Goal: Obtain resource: Download file/media

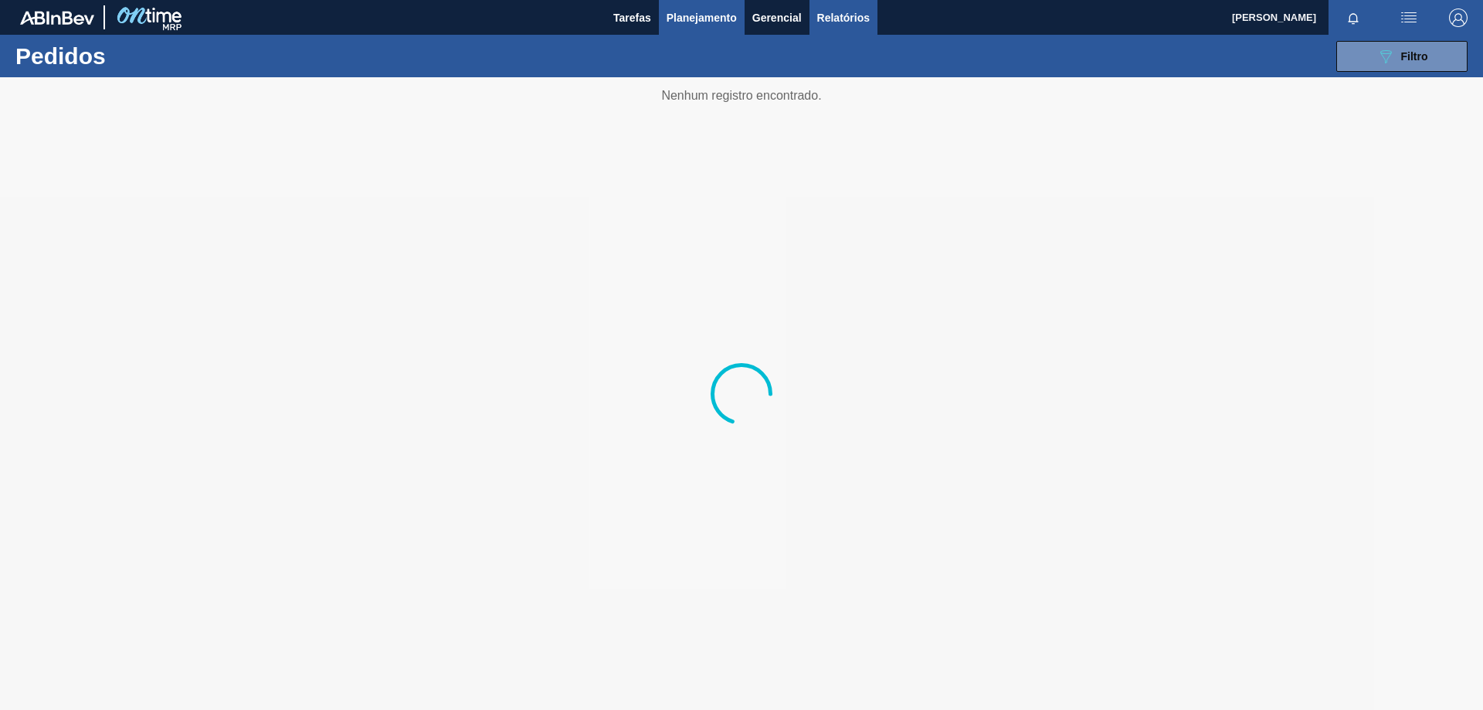
click at [859, 8] on span "Relatórios" at bounding box center [843, 17] width 53 height 19
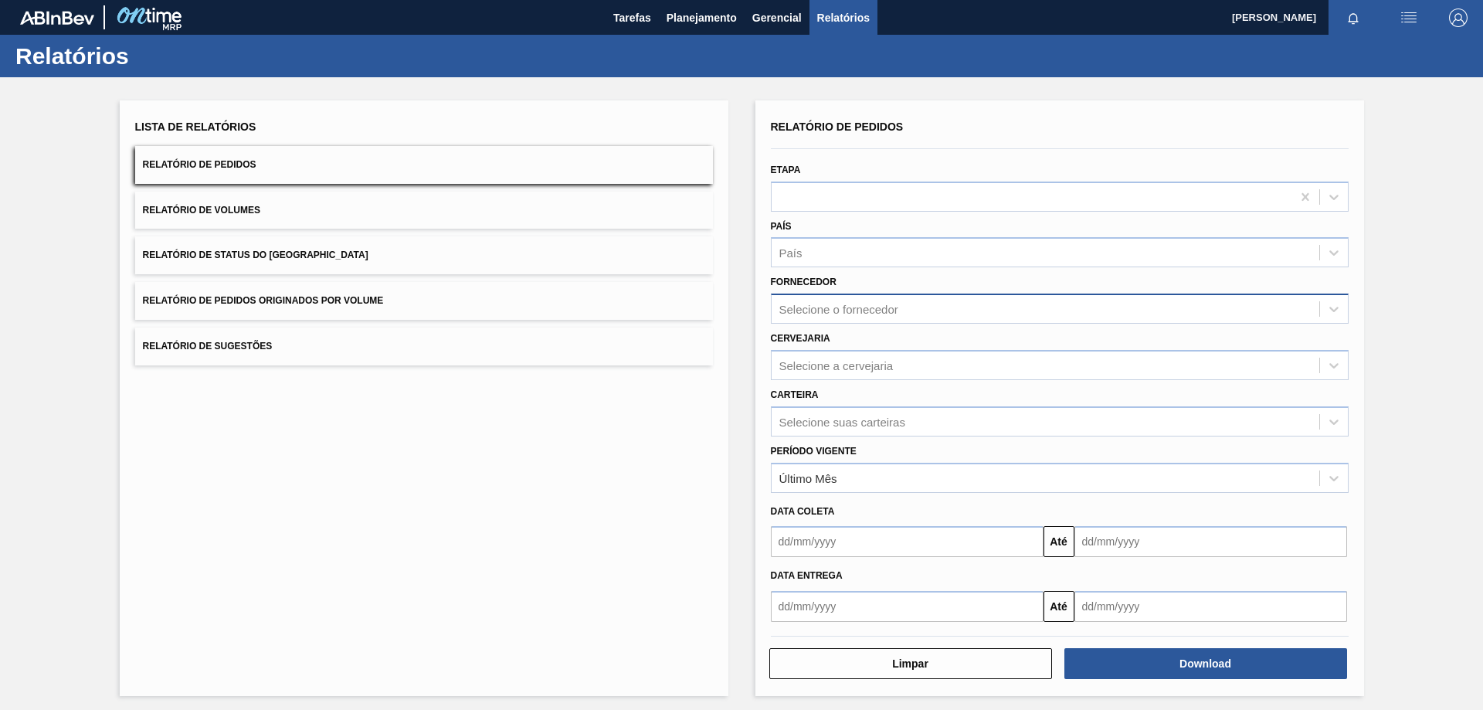
click at [834, 298] on div "Selecione o fornecedor" at bounding box center [1046, 309] width 548 height 22
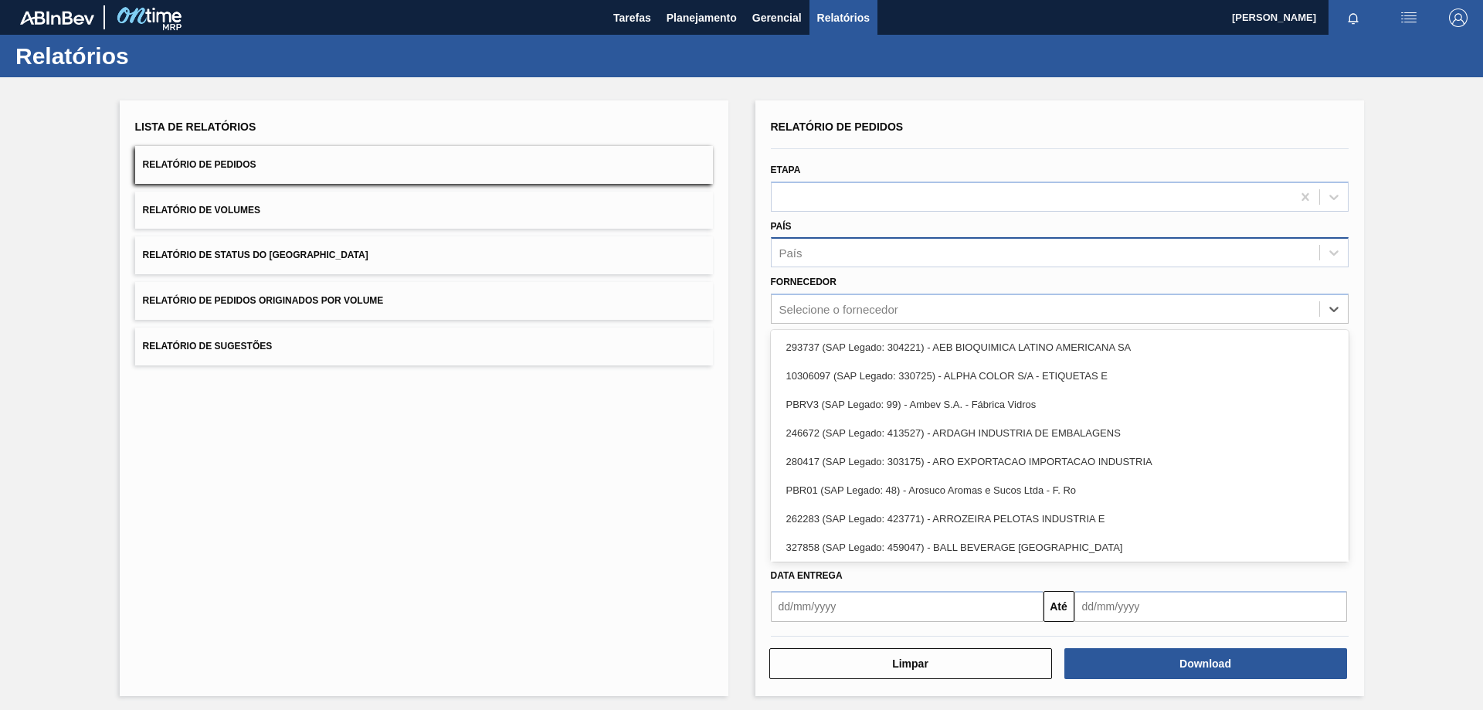
click at [847, 238] on div "País" at bounding box center [1060, 252] width 578 height 30
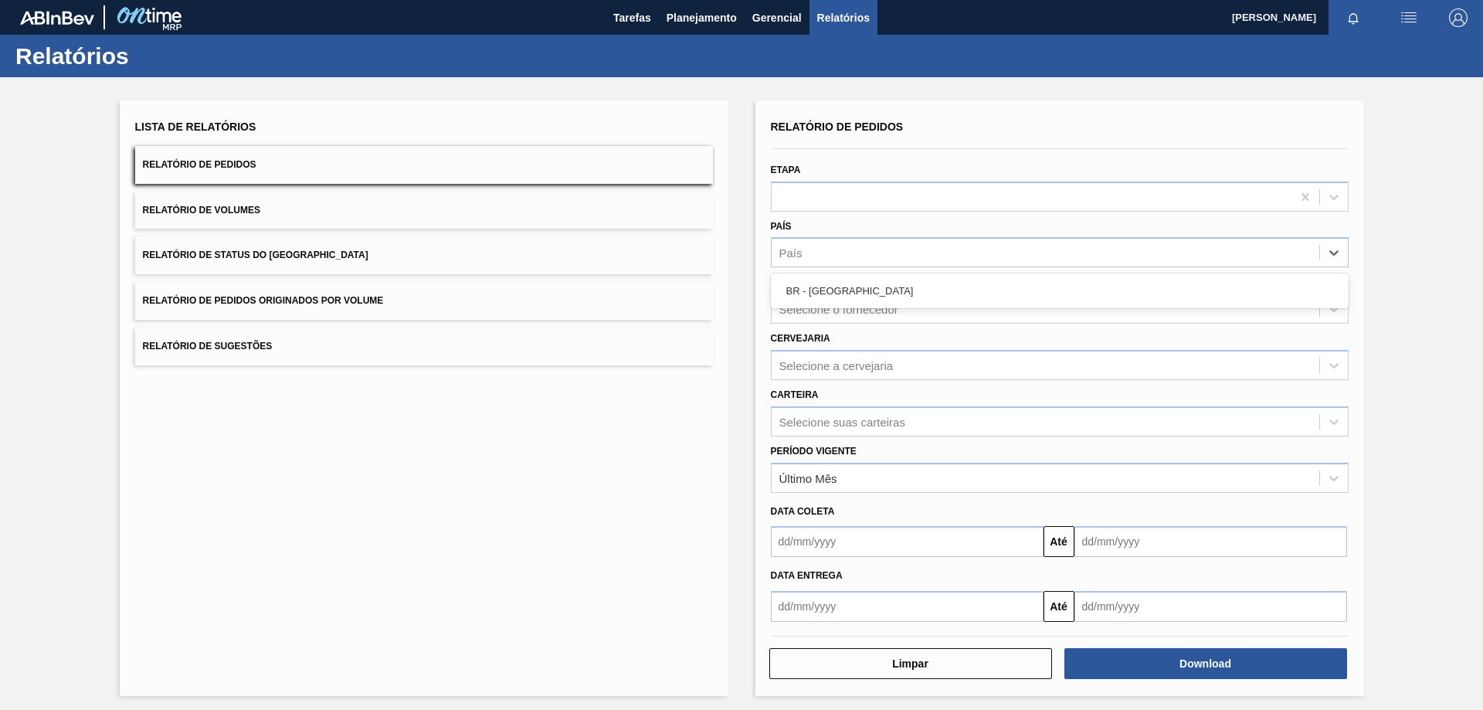
click at [619, 526] on div "Lista de Relatórios Relatório de Pedidos Relatório de Volumes Relatório de Stat…" at bounding box center [424, 398] width 609 height 596
click at [822, 368] on div "Selecione a cervejaria" at bounding box center [836, 364] width 114 height 13
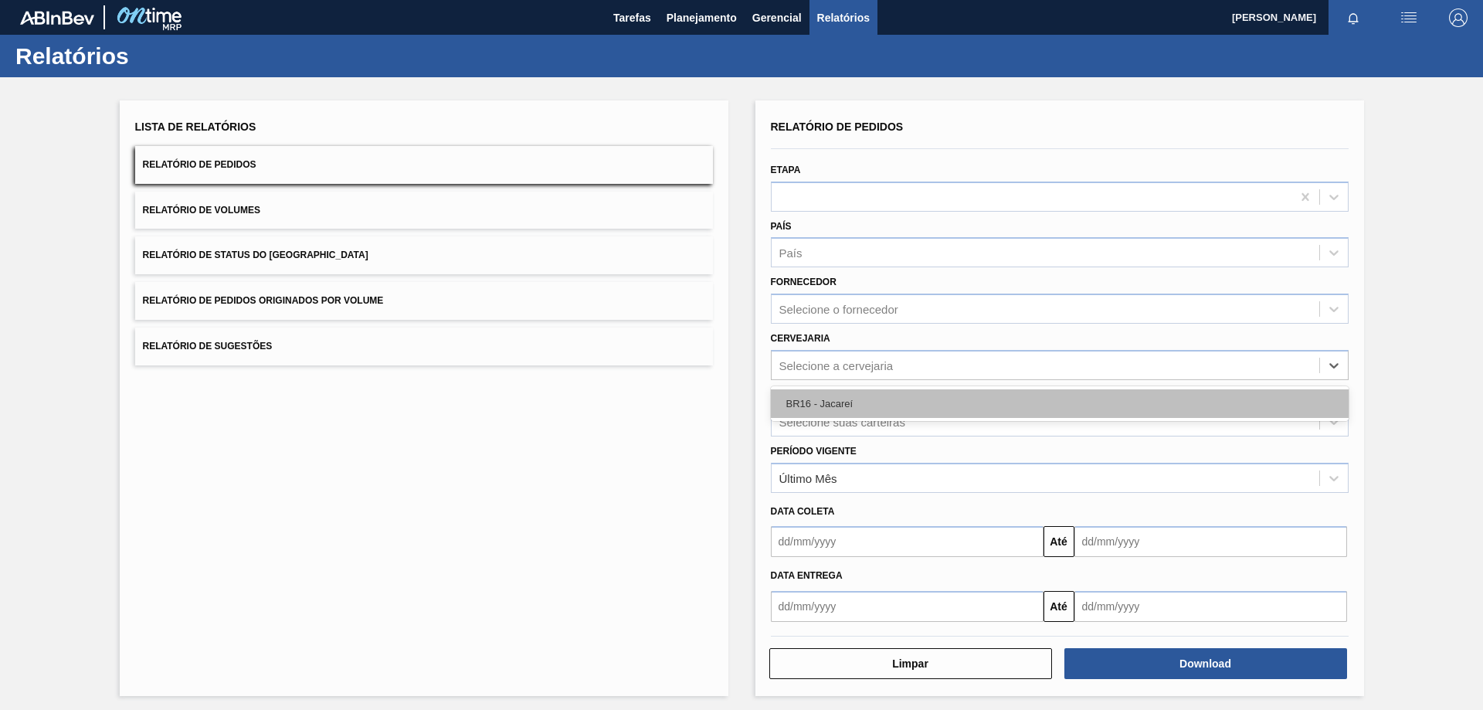
click at [826, 402] on div "BR16 - Jacareí" at bounding box center [1060, 403] width 578 height 29
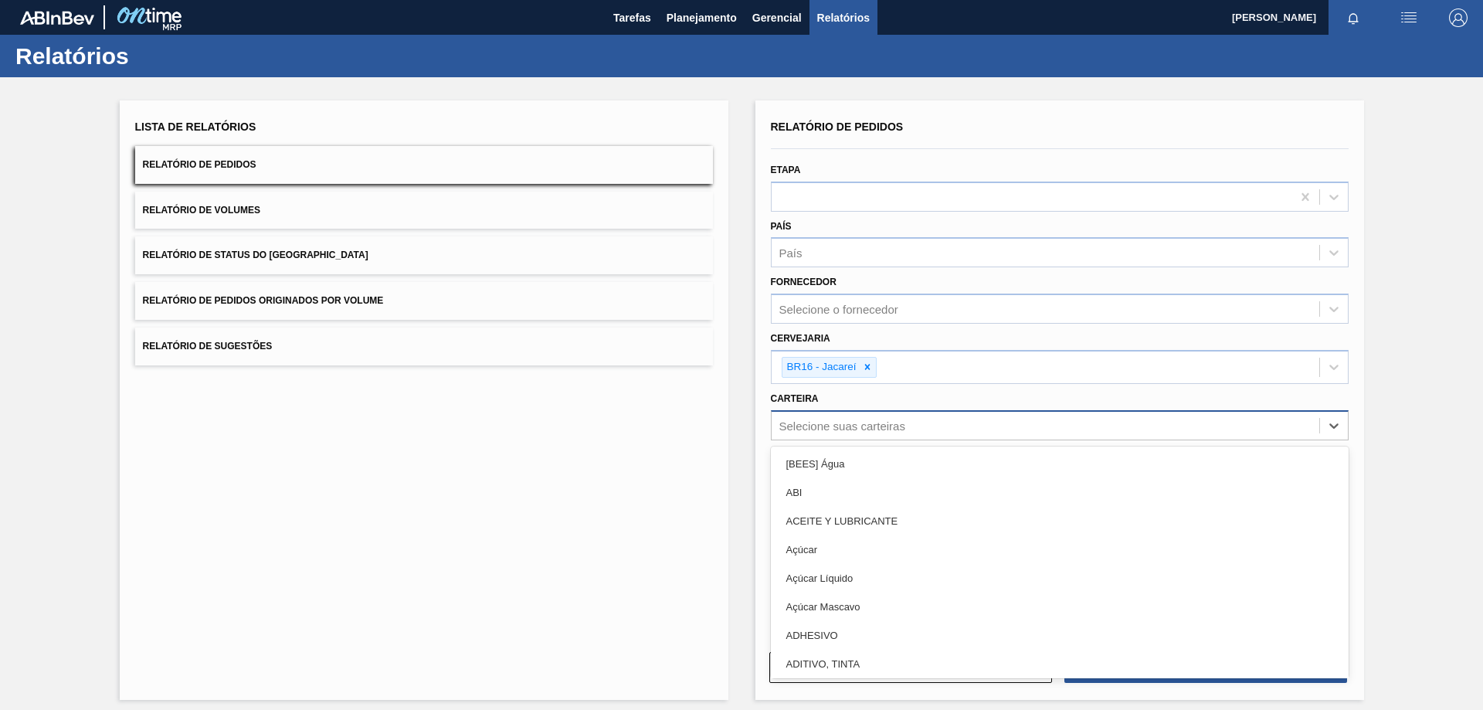
click at [833, 422] on div "Selecione suas carteiras" at bounding box center [842, 425] width 126 height 13
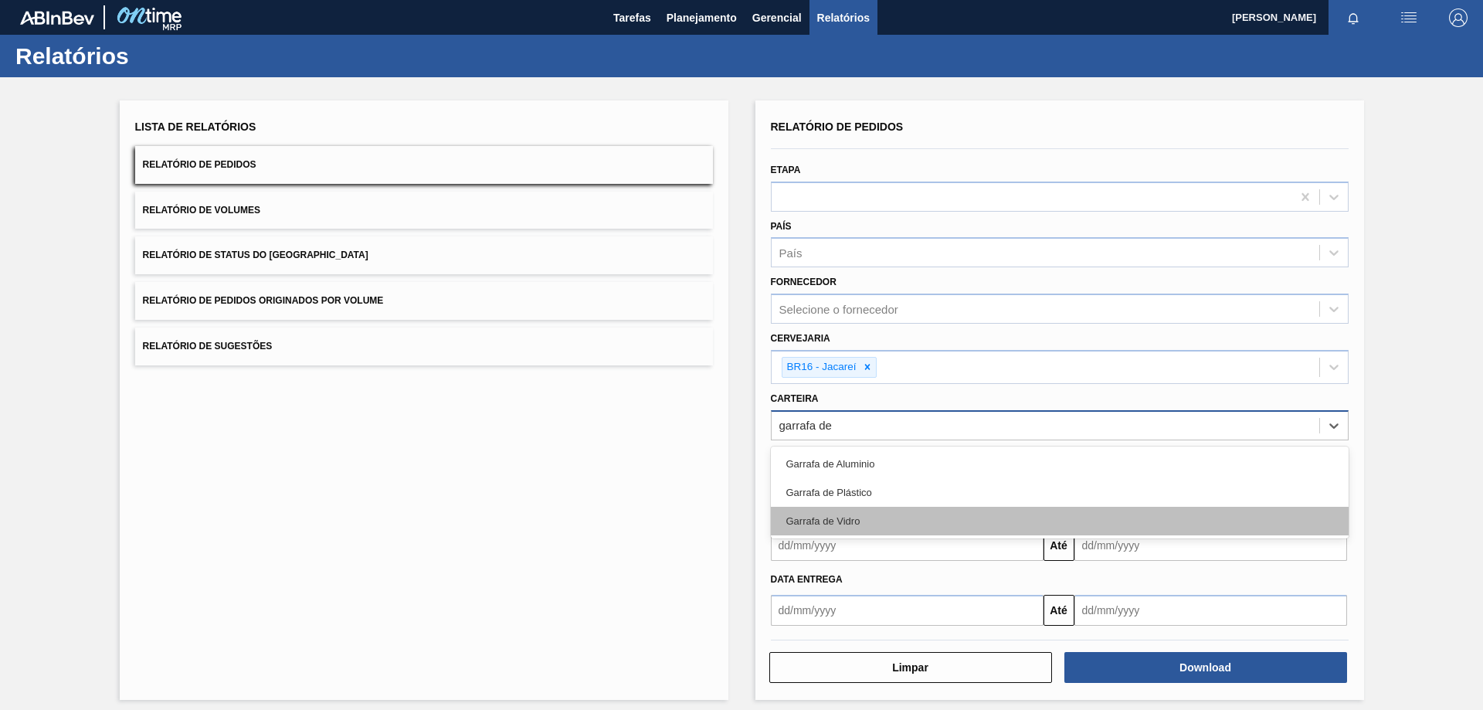
type input "garrafa de"
click at [841, 528] on div "Garrafa de Vidro" at bounding box center [1060, 521] width 578 height 29
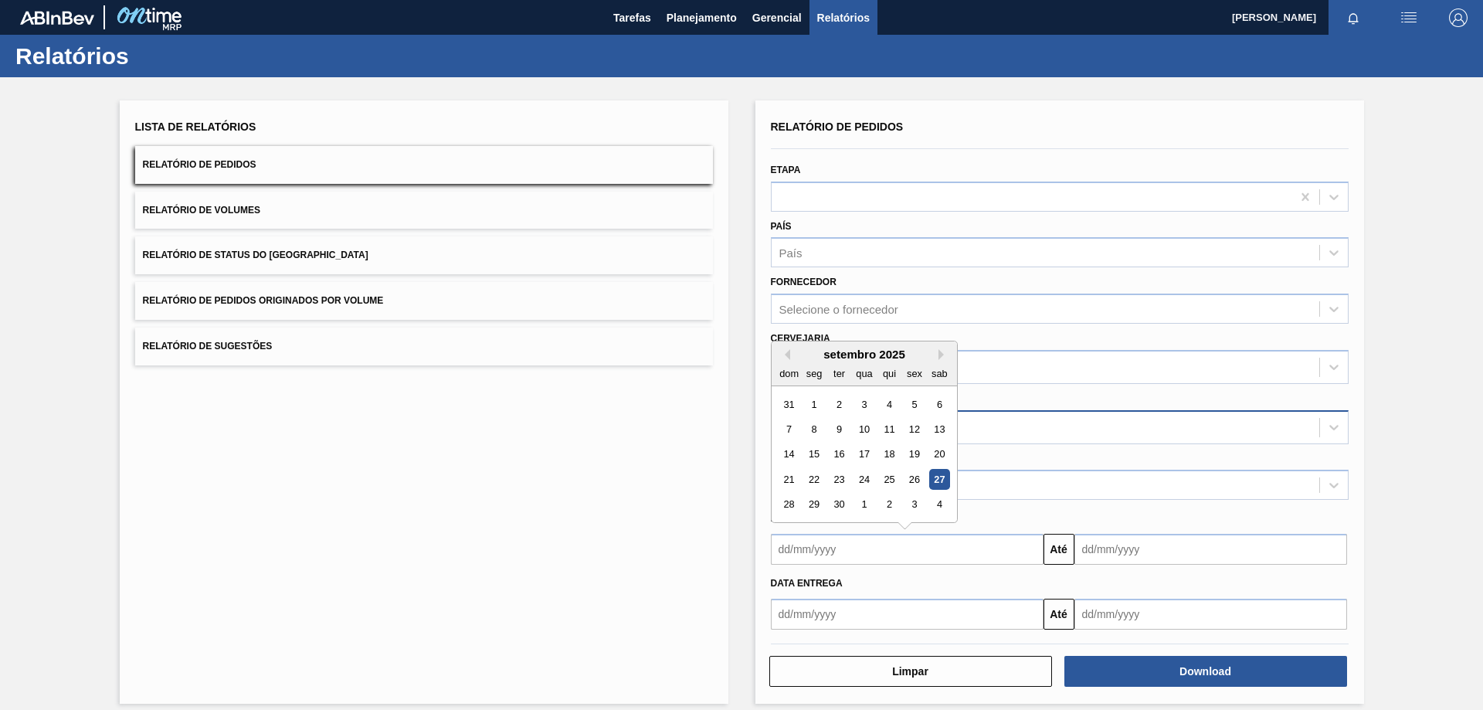
click at [816, 541] on input "text" at bounding box center [907, 549] width 273 height 31
click at [912, 482] on div "26" at bounding box center [914, 479] width 21 height 21
type input "[DATE]"
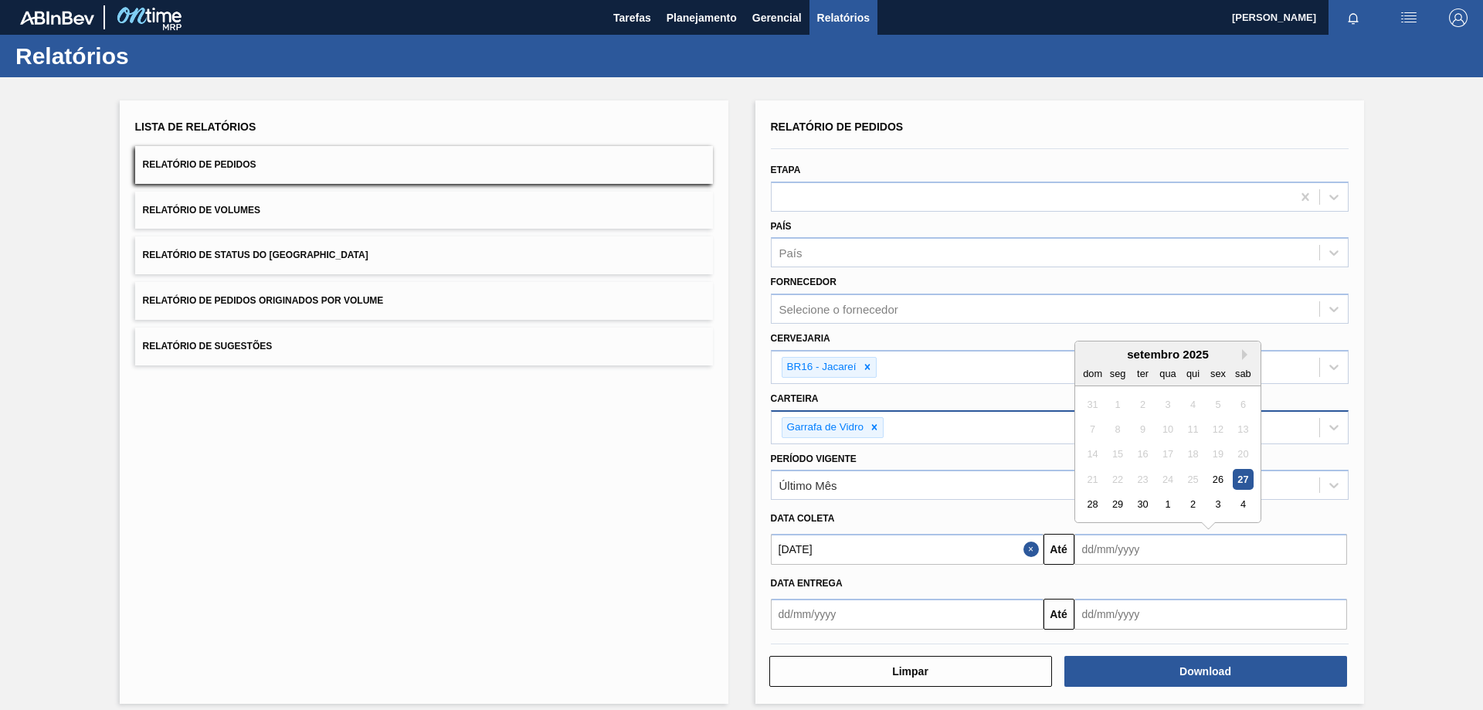
drag, startPoint x: 1115, startPoint y: 534, endPoint x: 1118, endPoint y: 543, distance: 10.0
click at [1115, 534] on input "text" at bounding box center [1210, 549] width 273 height 31
click at [1099, 504] on div "28" at bounding box center [1092, 504] width 21 height 21
type input "[DATE]"
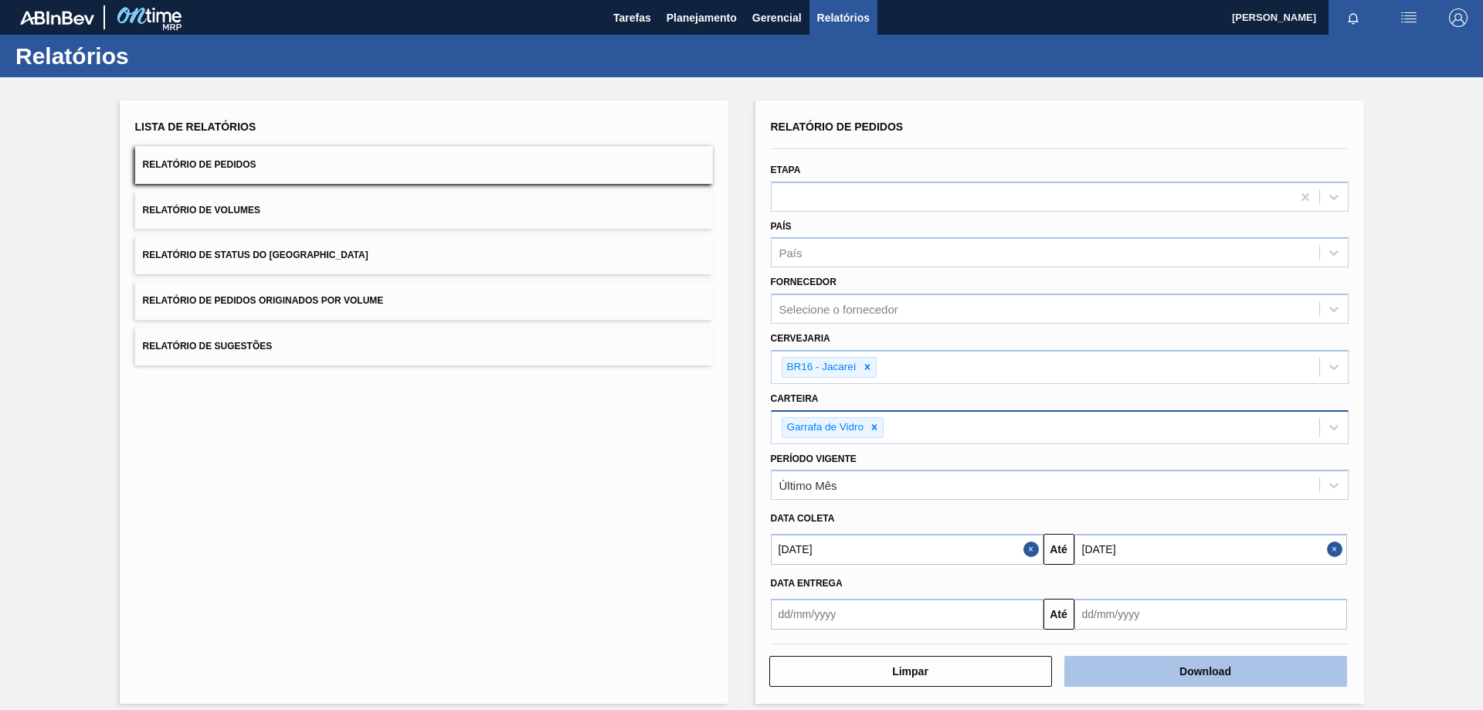
click at [1138, 665] on button "Download" at bounding box center [1205, 671] width 283 height 31
